Goal: Book appointment/travel/reservation

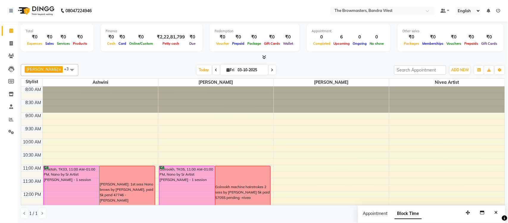
scroll to position [152, 0]
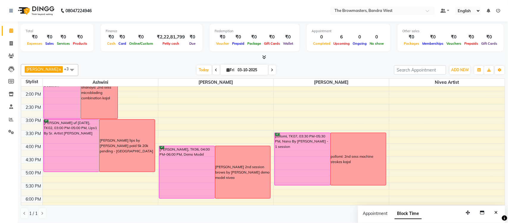
click at [271, 69] on icon at bounding box center [272, 70] width 2 height 4
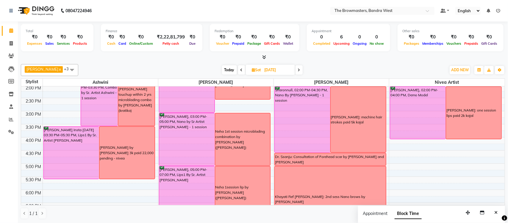
scroll to position [225, 0]
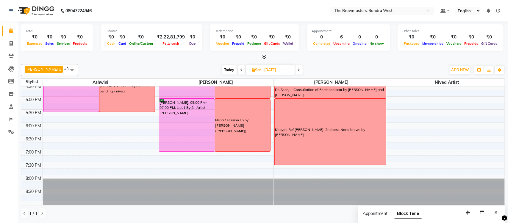
click at [302, 72] on span at bounding box center [298, 69] width 7 height 9
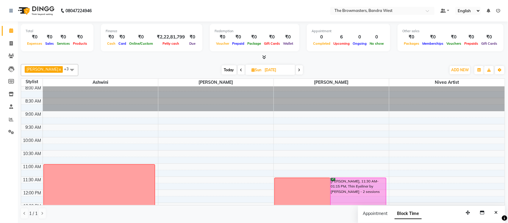
scroll to position [0, 0]
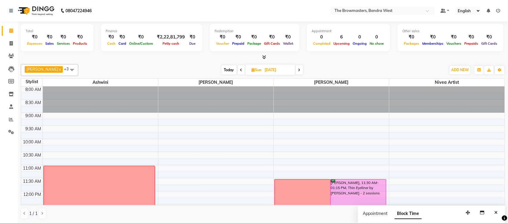
click at [243, 70] on span at bounding box center [241, 69] width 7 height 9
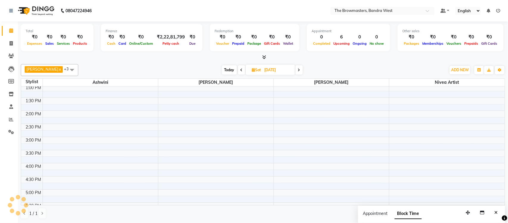
scroll to position [129, 0]
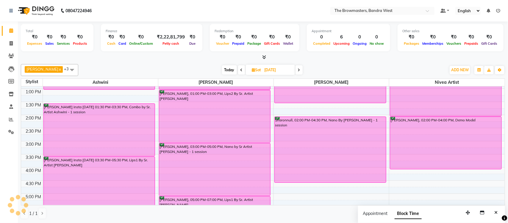
click at [300, 72] on icon at bounding box center [299, 70] width 2 height 4
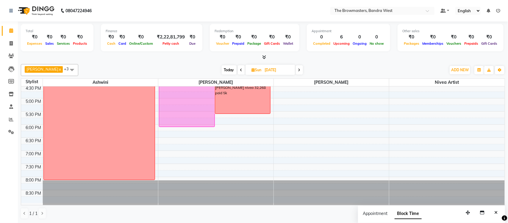
scroll to position [225, 0]
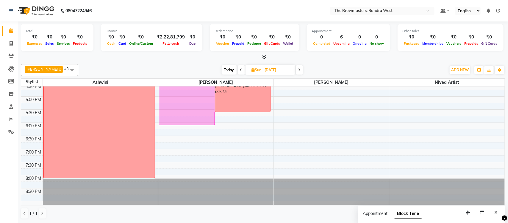
click at [241, 72] on span at bounding box center [241, 69] width 7 height 9
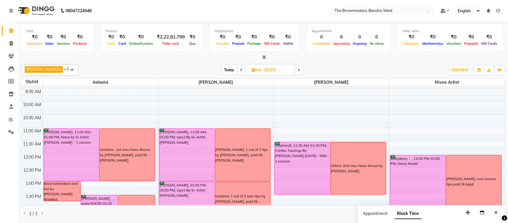
scroll to position [0, 0]
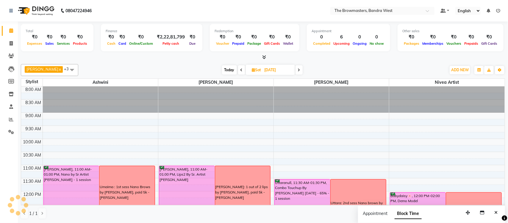
click at [300, 69] on icon at bounding box center [299, 70] width 2 height 4
type input "[DATE]"
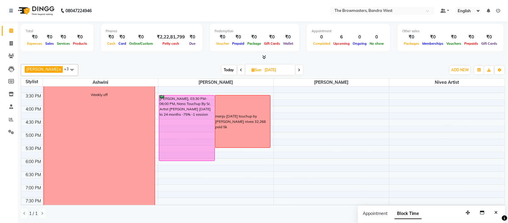
scroll to position [181, 0]
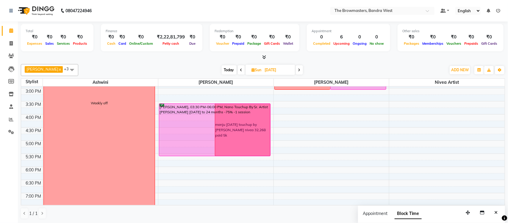
drag, startPoint x: 208, startPoint y: 168, endPoint x: 209, endPoint y: 156, distance: 11.9
click at [209, 156] on div "[PERSON_NAME], 03:30 PM-06:00 PM, Nano Touchup By Sr. Artist [PERSON_NAME] [DAT…" at bounding box center [215, 75] width 115 height 340
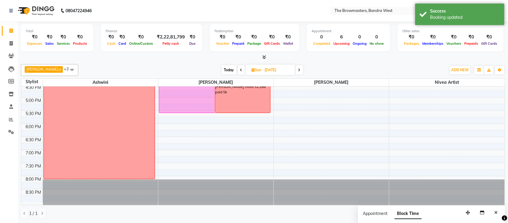
scroll to position [225, 0]
click at [222, 126] on div "8:00 AM 8:30 AM 9:00 AM 9:30 AM 10:00 AM 10:30 AM 11:00 AM 11:30 AM 12:00 PM 12…" at bounding box center [262, 31] width 483 height 340
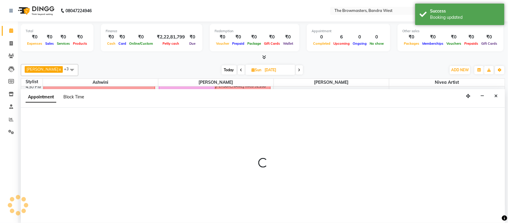
select select "64307"
select select "1080"
select select "tentative"
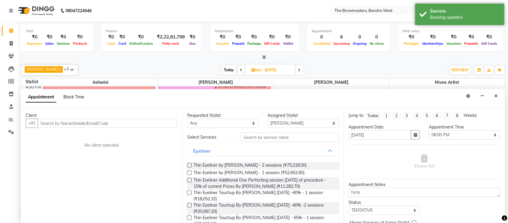
click at [79, 96] on span "Block Time" at bounding box center [73, 96] width 21 height 5
select select "64307"
select select "1080"
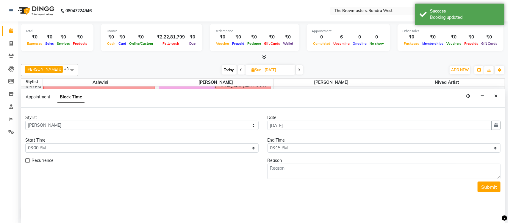
scroll to position [133, 0]
click at [291, 148] on select "Select 09:00 AM 09:15 AM 09:30 AM 09:45 AM 10:00 AM 10:15 AM 10:30 AM 10:45 AM …" at bounding box center [383, 147] width 233 height 9
select select "1200"
click at [267, 143] on select "Select 09:00 AM 09:15 AM 09:30 AM 09:45 AM 10:00 AM 10:15 AM 10:30 AM 10:45 AM …" at bounding box center [383, 147] width 233 height 9
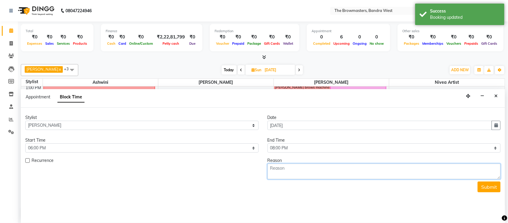
click at [286, 168] on textarea at bounding box center [383, 170] width 233 height 15
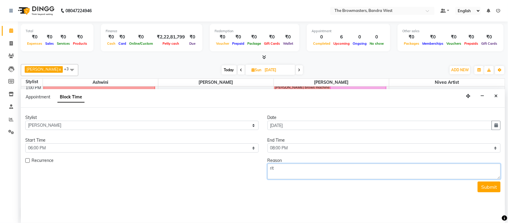
type textarea "ritu"
type textarea "[PERSON_NAME] 2n"
click at [496, 100] on button "Close" at bounding box center [495, 95] width 9 height 9
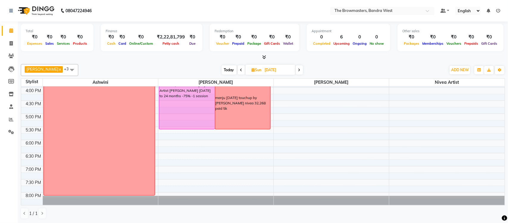
scroll to position [209, 0]
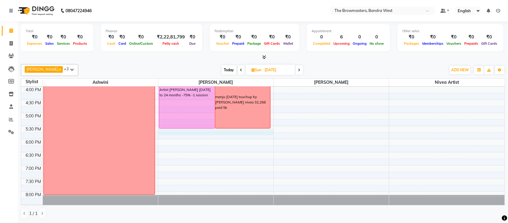
click at [215, 129] on div "8:00 AM 8:30 AM 9:00 AM 9:30 AM 10:00 AM 10:30 AM 11:00 AM 11:30 AM 12:00 PM 12…" at bounding box center [262, 47] width 483 height 340
select select "64307"
select select "tentative"
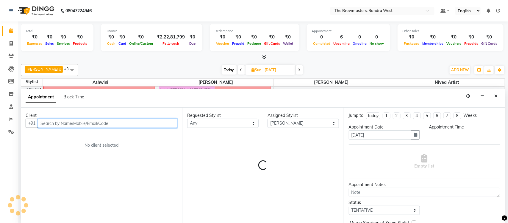
select select "1050"
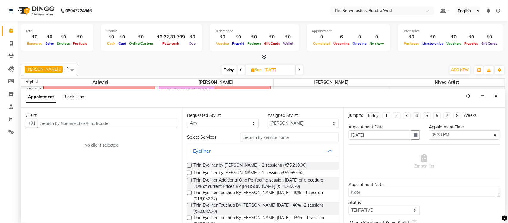
click at [66, 99] on span "Block Time" at bounding box center [73, 96] width 21 height 5
select select "64307"
select select "1050"
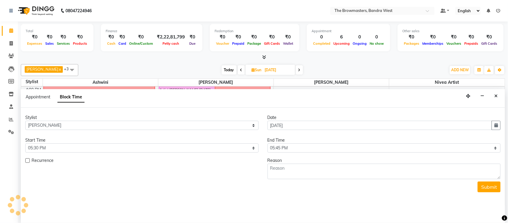
scroll to position [133, 0]
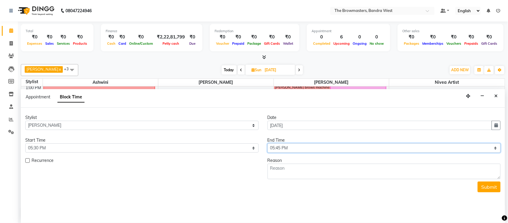
click at [327, 146] on select "Select 09:00 AM 09:15 AM 09:30 AM 09:45 AM 10:00 AM 10:15 AM 10:30 AM 10:45 AM …" at bounding box center [383, 147] width 233 height 9
select select "1170"
click at [267, 143] on select "Select 09:00 AM 09:15 AM 09:30 AM 09:45 AM 10:00 AM 10:15 AM 10:30 AM 10:45 AM …" at bounding box center [383, 147] width 233 height 9
click at [285, 174] on textarea at bounding box center [383, 170] width 233 height 15
type textarea "2"
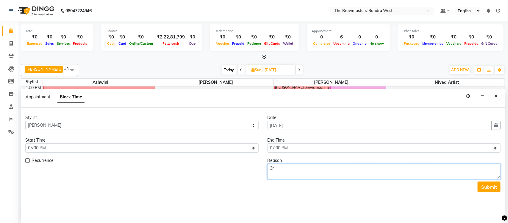
type textarea "3"
type textarea "ritu"
drag, startPoint x: 333, startPoint y: 171, endPoint x: 346, endPoint y: 187, distance: 20.8
click at [333, 171] on textarea "[PERSON_NAME] 2nd session by [PERSON_NAME]" at bounding box center [383, 170] width 233 height 15
type textarea "[PERSON_NAME] 2nd session by [PERSON_NAME] Demo model - Nivea"
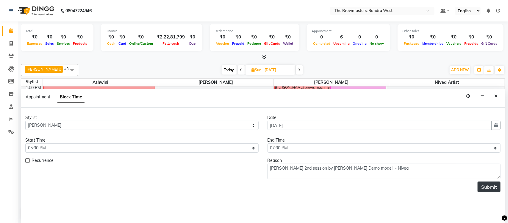
click at [491, 188] on button "Submit" at bounding box center [488, 186] width 23 height 11
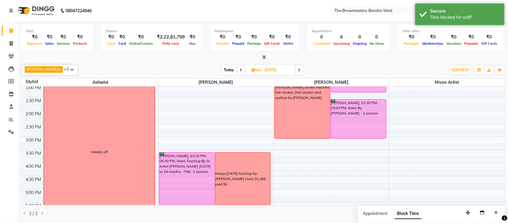
scroll to position [225, 0]
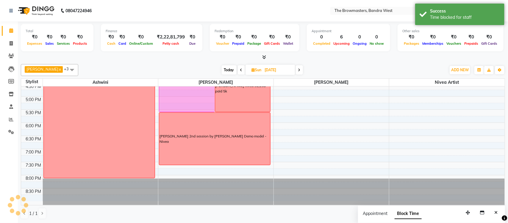
click at [220, 142] on div "[PERSON_NAME] 2nd session by [PERSON_NAME] Demo model - Nivea" at bounding box center [214, 138] width 111 height 52
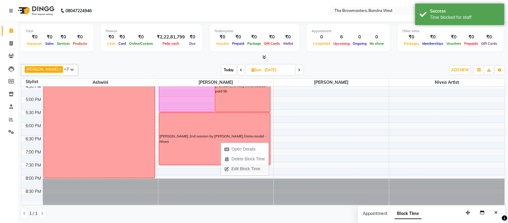
click at [235, 168] on span "Edit Block Time" at bounding box center [245, 168] width 29 height 6
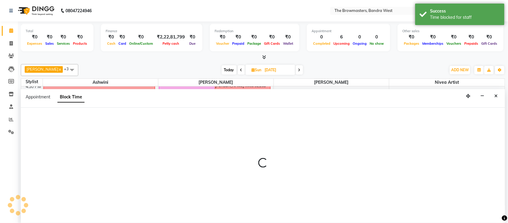
select select "64307"
select select "1050"
select select "1170"
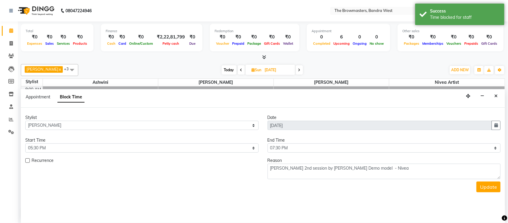
scroll to position [133, 0]
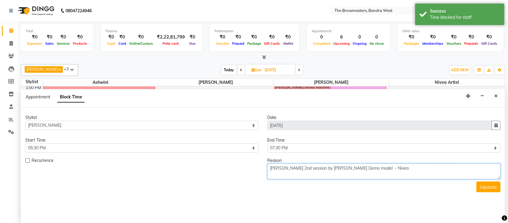
click at [374, 171] on textarea "[PERSON_NAME] 2nd session by [PERSON_NAME] Demo model - Nivea" at bounding box center [383, 170] width 233 height 15
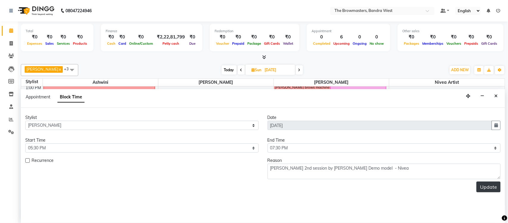
click at [489, 189] on button "Update" at bounding box center [488, 186] width 24 height 11
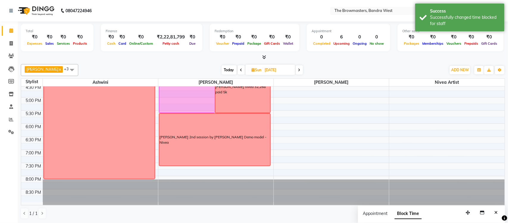
scroll to position [225, 0]
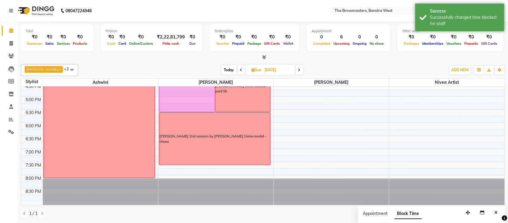
click at [300, 70] on icon at bounding box center [299, 70] width 2 height 4
type input "[DATE]"
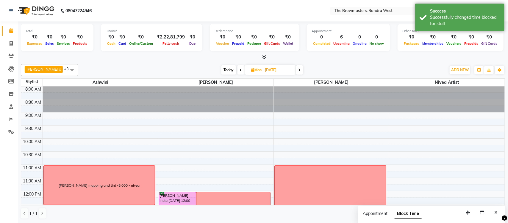
scroll to position [0, 0]
